Goal: Navigation & Orientation: Find specific page/section

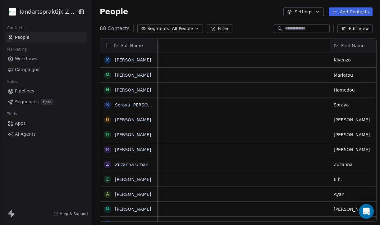
scroll to position [198, 291]
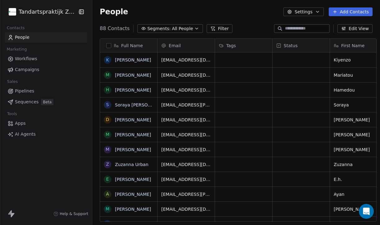
scroll to position [198, 291]
click at [60, 14] on html "Tandartspraktijk Zijdelwaard Contacts People Marketing Workflows Campaigns Sale…" at bounding box center [190, 112] width 380 height 225
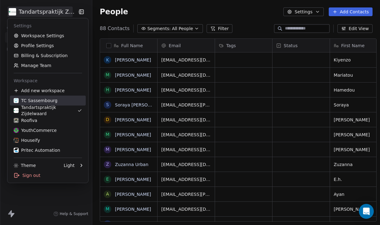
click at [59, 101] on div "TC Sassembourg" at bounding box center [48, 100] width 68 height 6
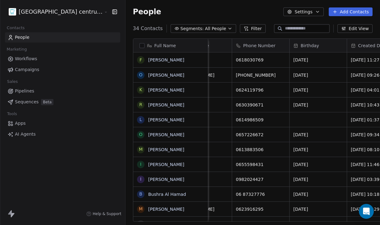
scroll to position [0, 160]
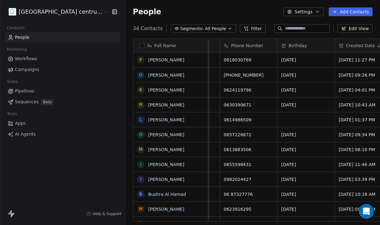
click at [63, 14] on html "Tandheelkundig centrum Sassembourg Contacts People Marketing Workflows Campaign…" at bounding box center [190, 112] width 380 height 225
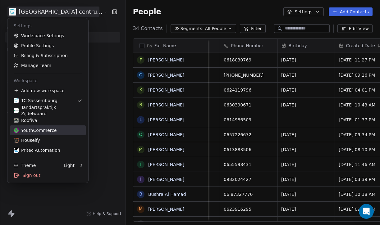
click at [39, 130] on div "YouthCommerce" at bounding box center [35, 130] width 43 height 6
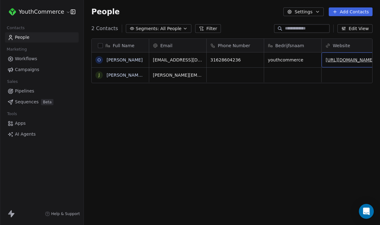
click at [45, 13] on html "YouthCommerce Contacts People Marketing Workflows Campaigns Sales Pipelines Seq…" at bounding box center [190, 112] width 380 height 225
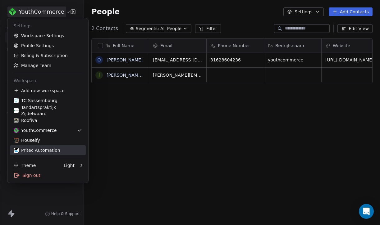
click at [65, 152] on div "Pritec Automation" at bounding box center [48, 150] width 68 height 6
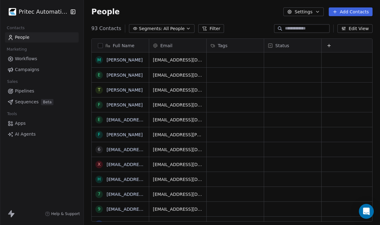
scroll to position [0, 1]
click at [51, 10] on html "Pritec Automation Contacts People Marketing Workflows Campaigns Sales Pipelines…" at bounding box center [190, 112] width 380 height 225
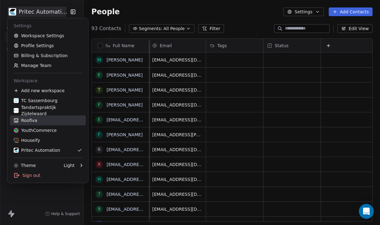
click at [43, 120] on div "Roofiva" at bounding box center [48, 120] width 68 height 6
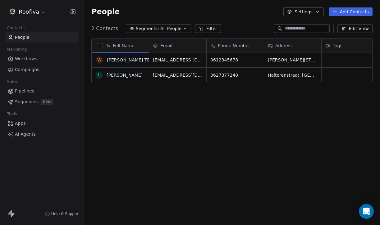
click at [134, 60] on div "W [PERSON_NAME] TEST" at bounding box center [131, 59] width 79 height 15
click at [117, 56] on div "W [PERSON_NAME] TEST" at bounding box center [126, 59] width 60 height 7
click at [123, 59] on link "[PERSON_NAME] TEST" at bounding box center [130, 59] width 48 height 5
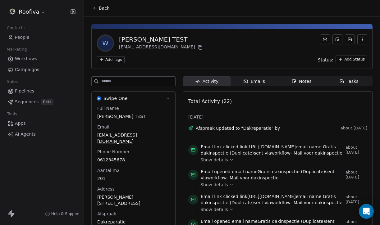
click at [363, 42] on icon "button" at bounding box center [361, 39] width 5 height 5
click at [206, 49] on div "W [PERSON_NAME] TEST [EMAIL_ADDRESS][DOMAIN_NAME]" at bounding box center [232, 42] width 270 height 17
click at [142, 37] on div "[PERSON_NAME] TEST" at bounding box center [161, 39] width 85 height 9
click at [121, 116] on div "[PERSON_NAME] TEST" at bounding box center [133, 116] width 75 height 7
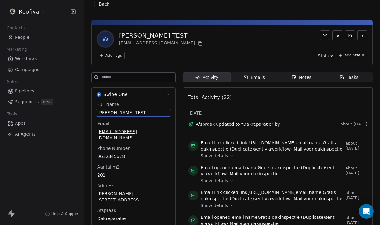
click at [130, 111] on span "[PERSON_NAME] TEST" at bounding box center [133, 113] width 72 height 6
click at [123, 113] on textarea "**********" at bounding box center [133, 118] width 74 height 19
type textarea "*******"
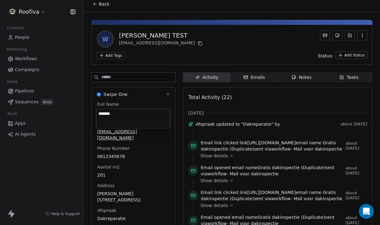
scroll to position [0, 0]
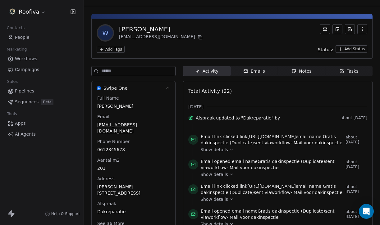
click at [44, 31] on div "Contacts" at bounding box center [42, 28] width 74 height 9
click at [39, 36] on link "People" at bounding box center [42, 37] width 74 height 10
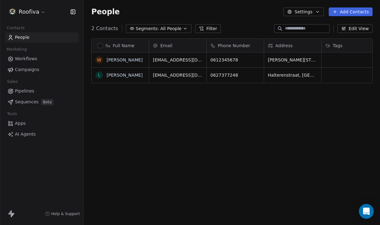
click at [35, 91] on link "Pipelines" at bounding box center [42, 91] width 74 height 10
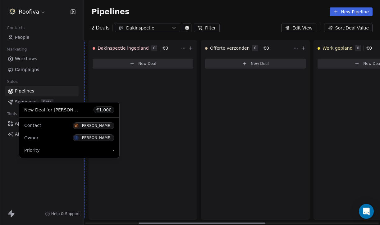
scroll to position [0, 88]
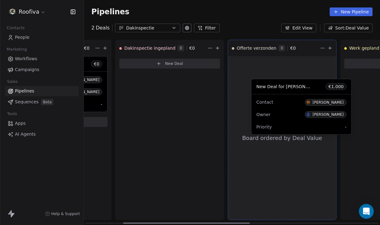
drag, startPoint x: 300, startPoint y: 65, endPoint x: 283, endPoint y: 87, distance: 28.2
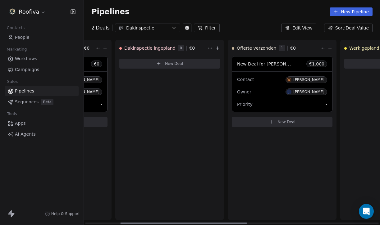
scroll to position [0, 0]
